Goal: Task Accomplishment & Management: Use online tool/utility

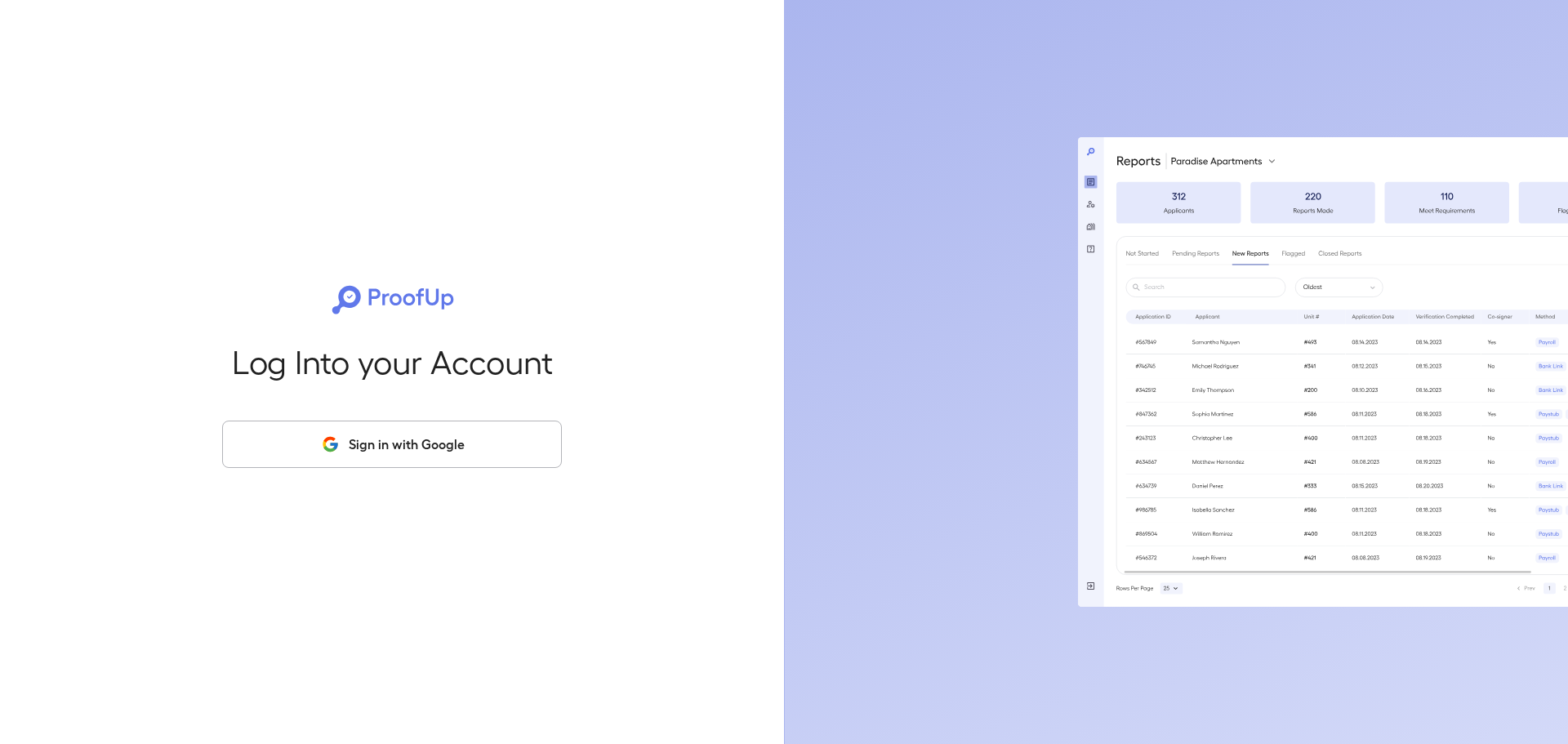
click at [391, 459] on button "Sign in with Google" at bounding box center [392, 444] width 340 height 47
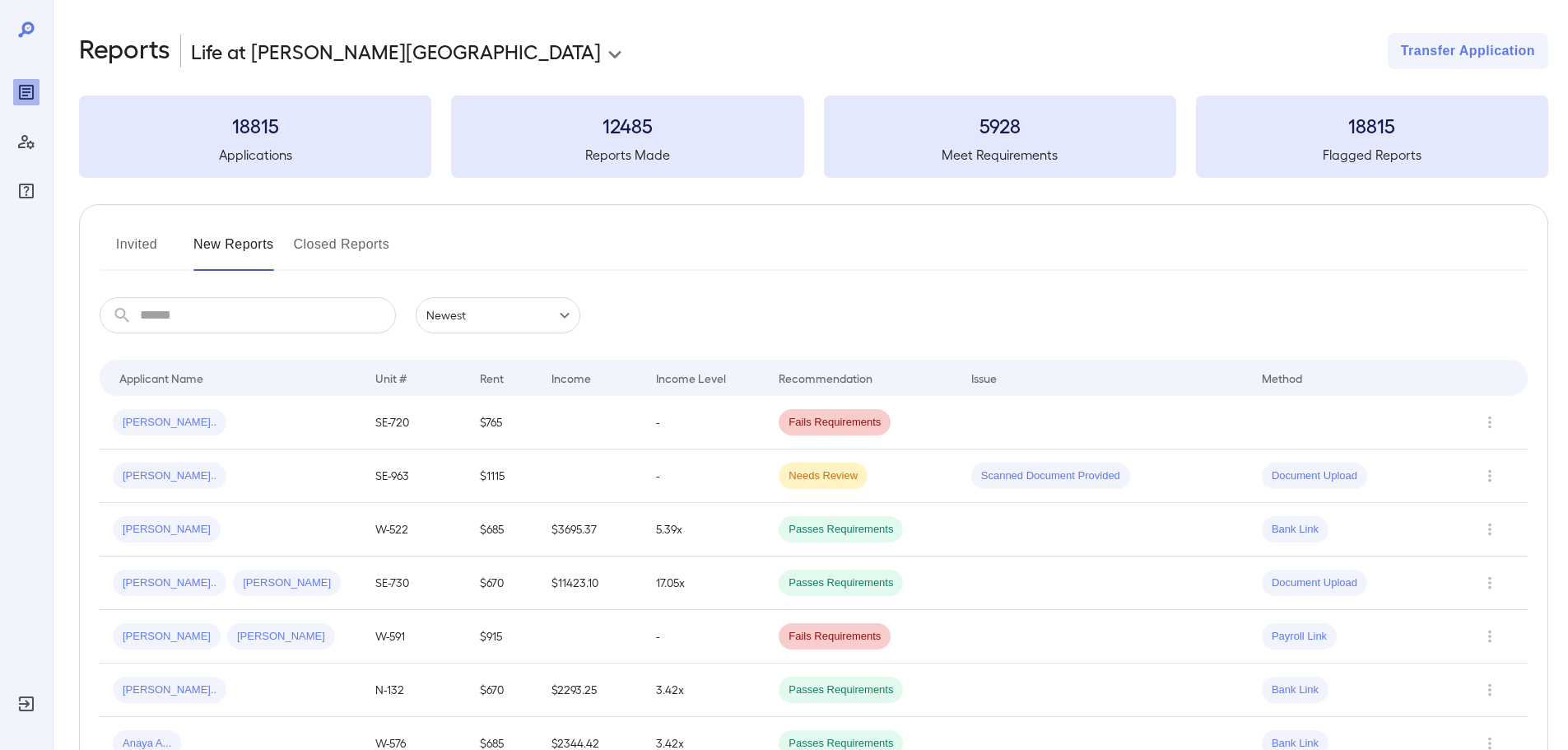
click at [158, 251] on button "Invited" at bounding box center [137, 251] width 74 height 39
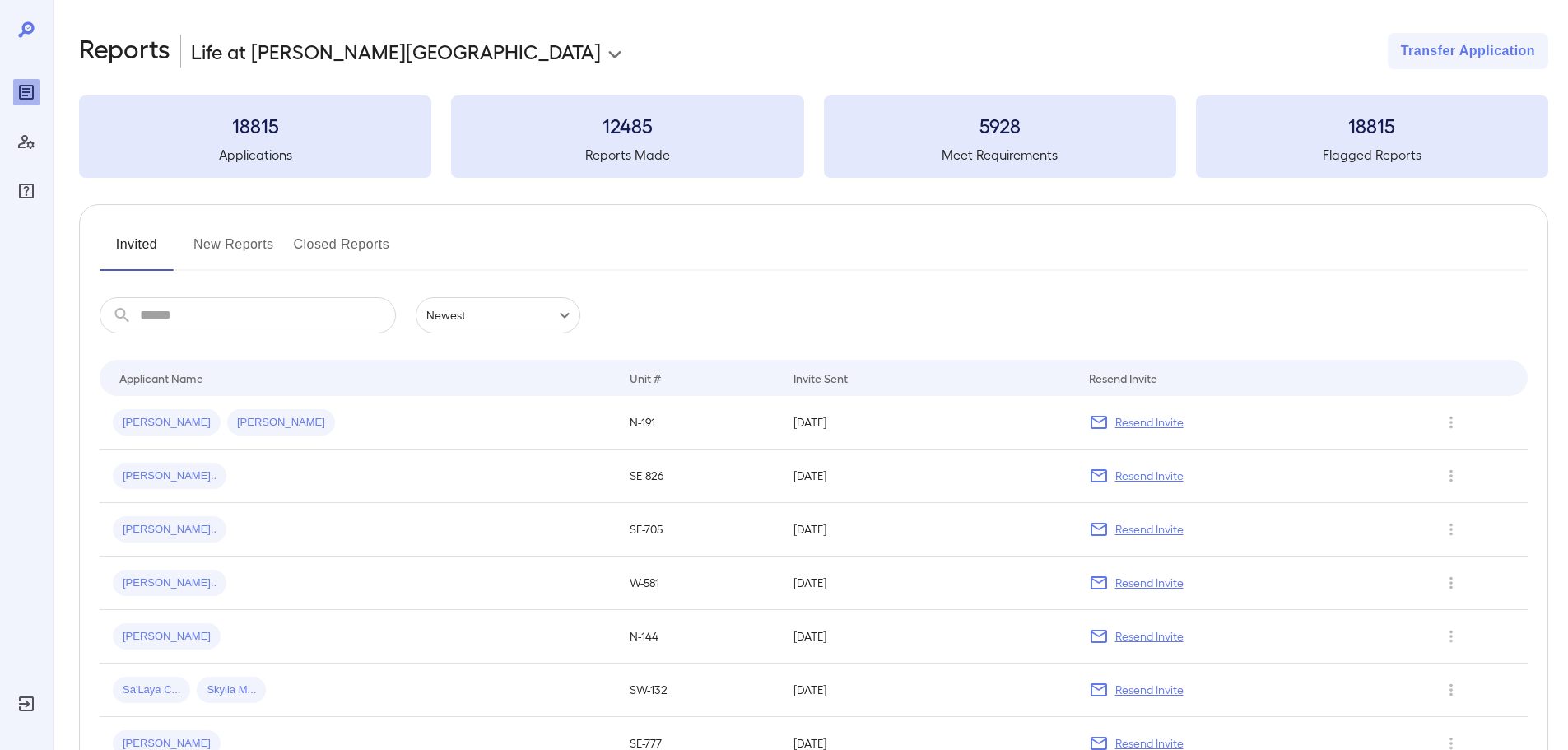
click at [227, 254] on button "New Reports" at bounding box center [234, 251] width 81 height 39
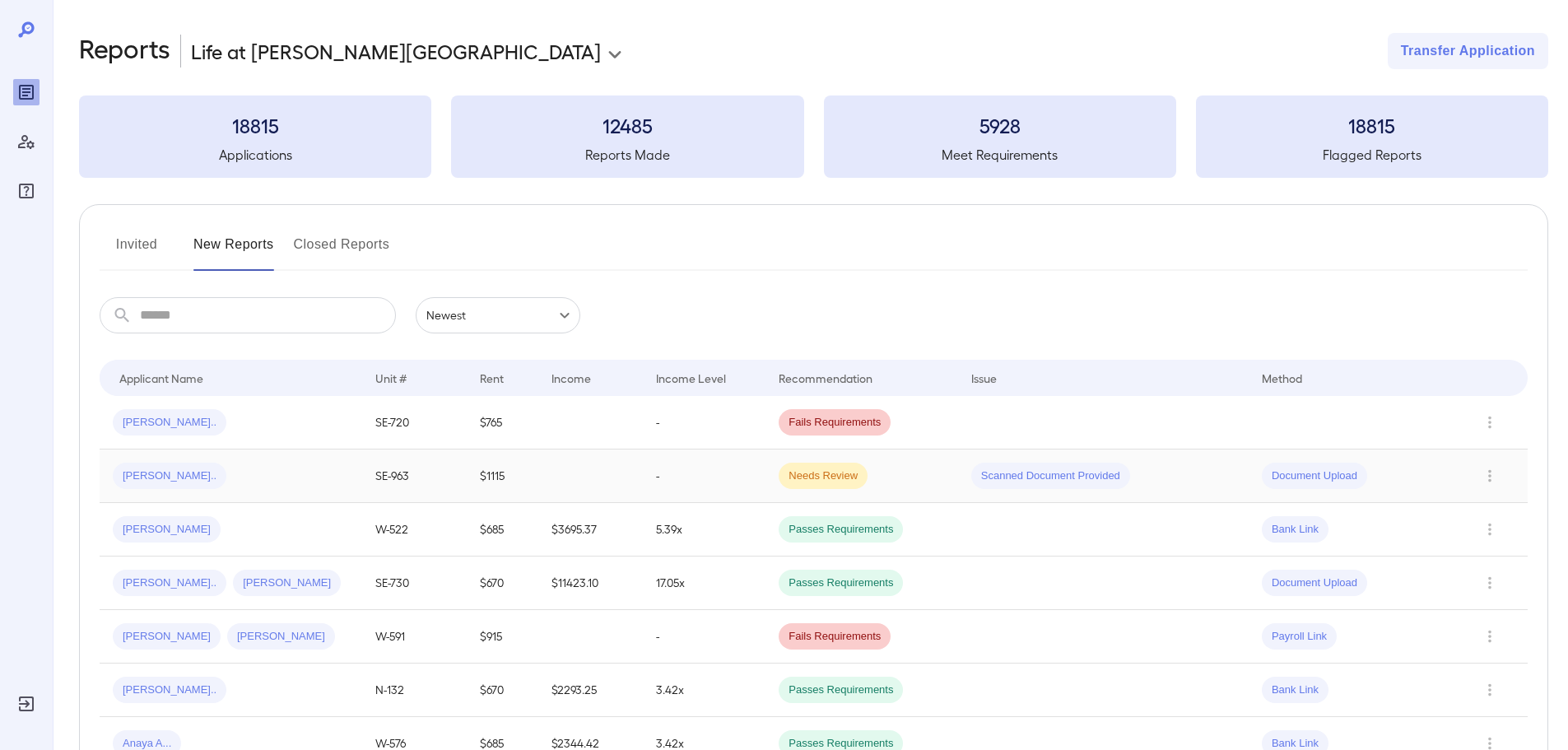
click at [224, 484] on div "[PERSON_NAME].." at bounding box center [231, 476] width 237 height 26
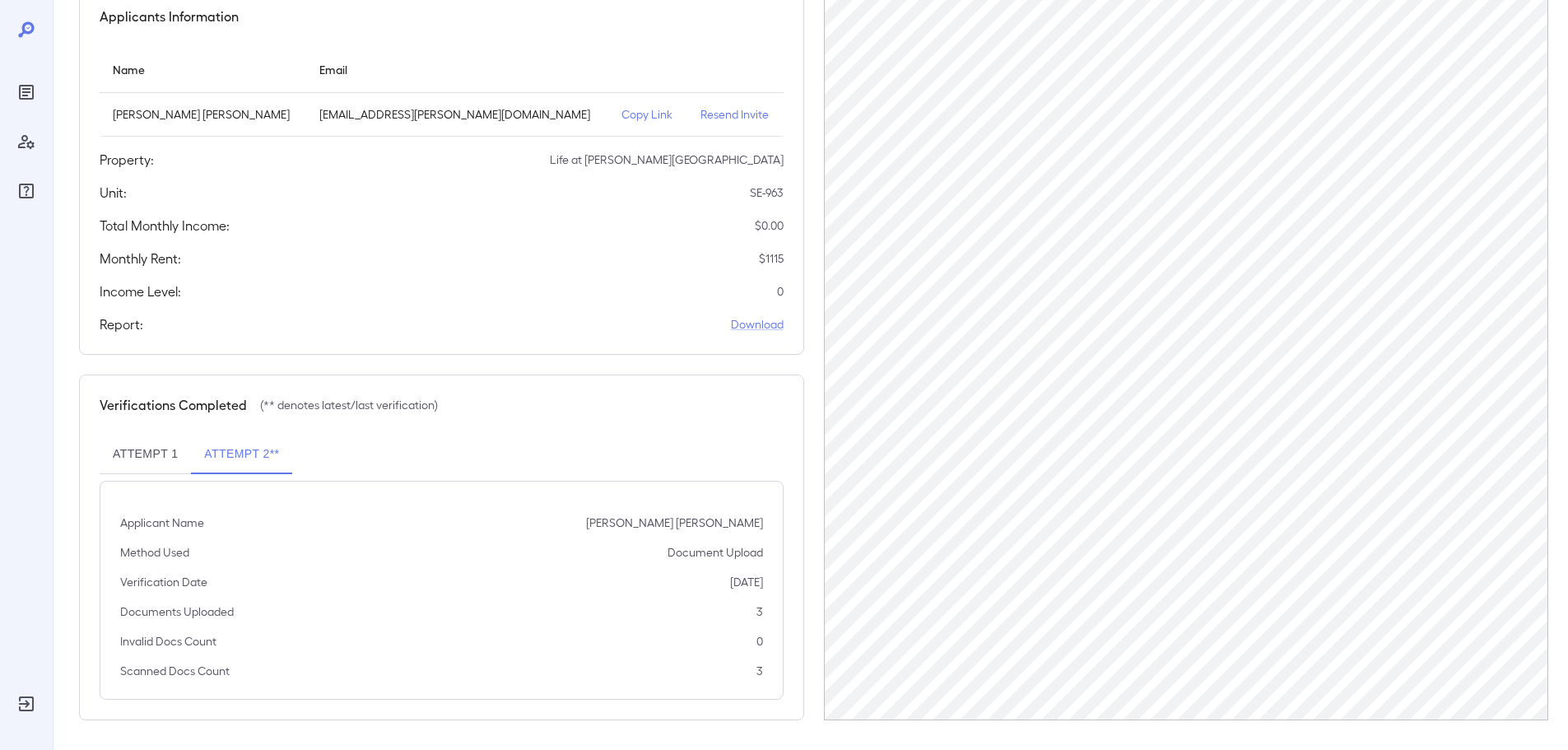
scroll to position [166, 0]
